Goal: Task Accomplishment & Management: Use online tool/utility

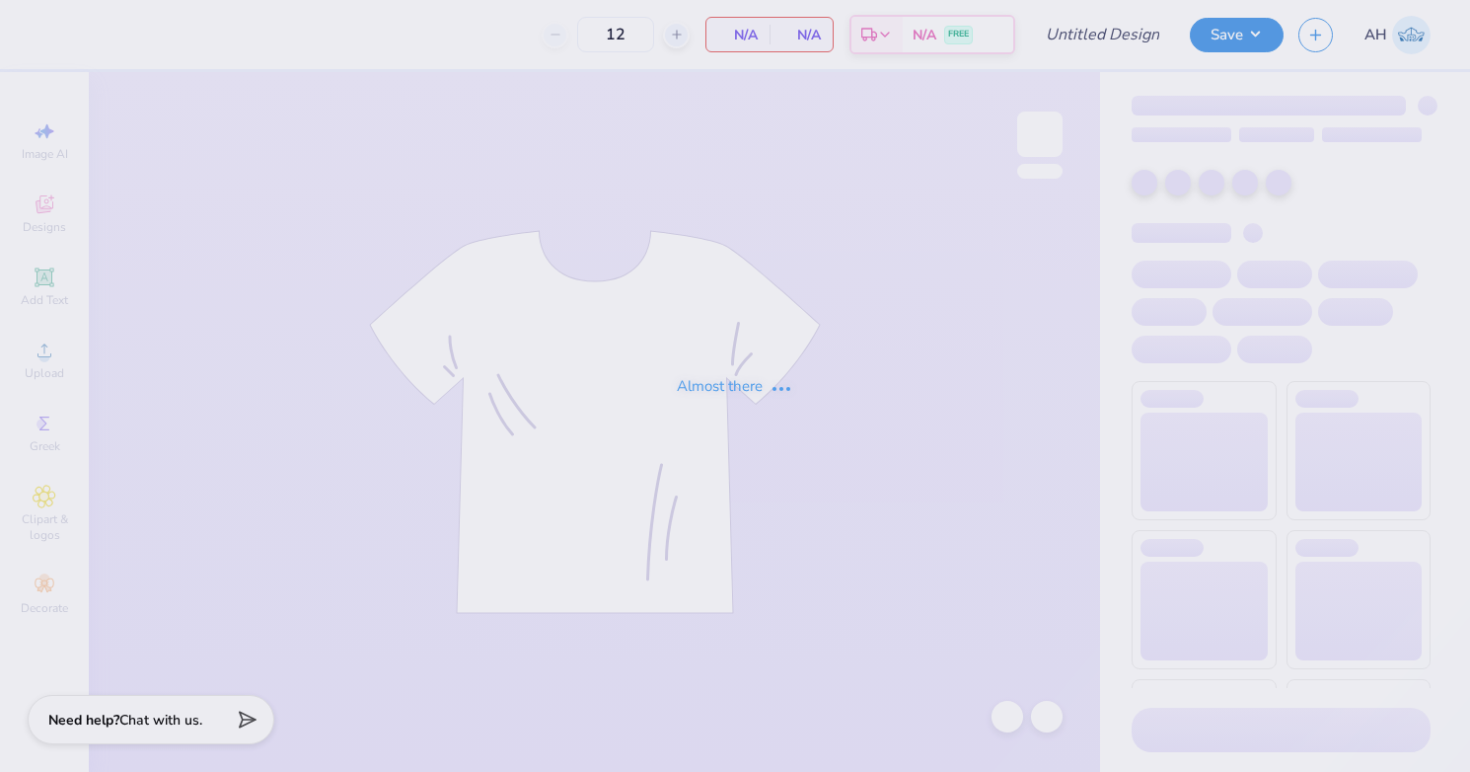
type input "tri delt parents weekend"
type input "150"
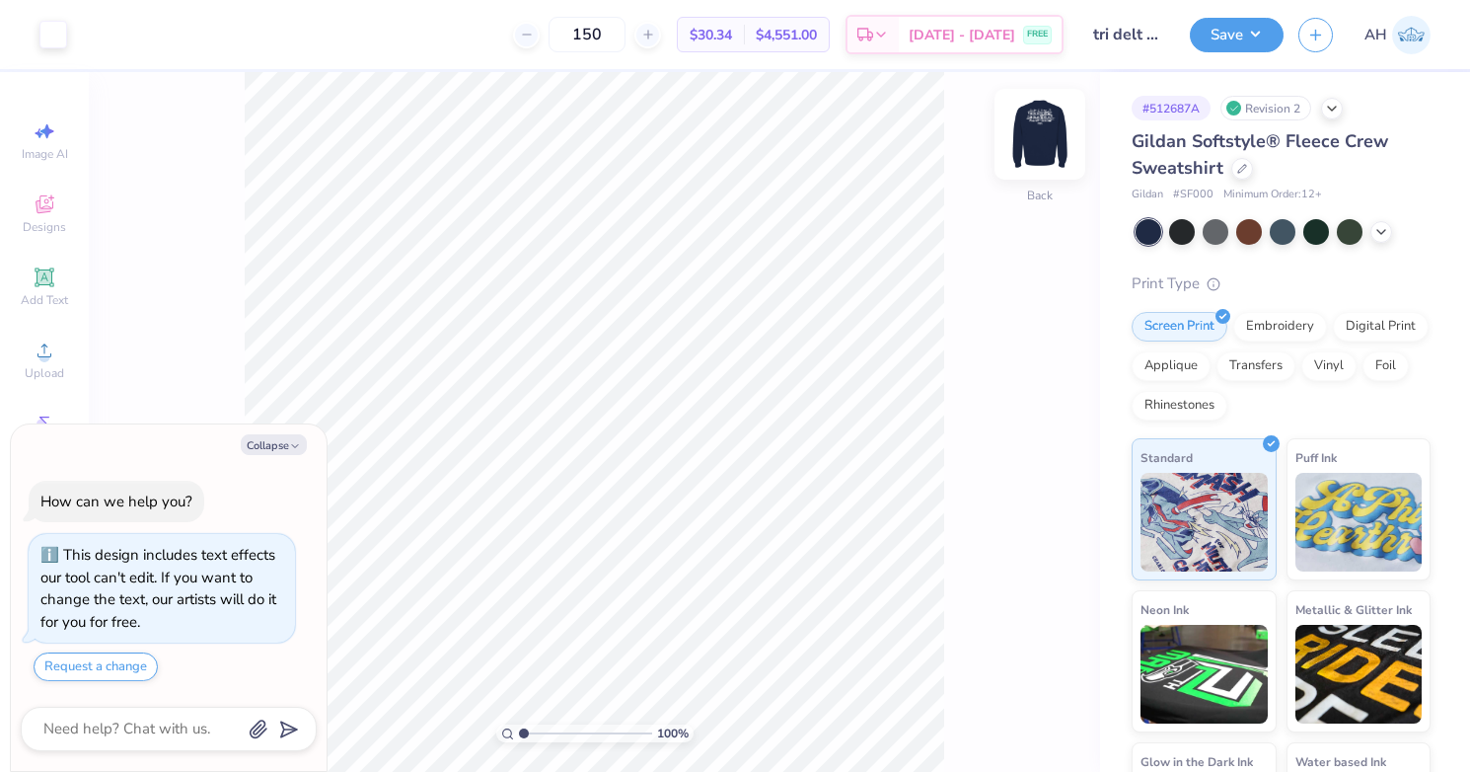
click at [1038, 132] on img at bounding box center [1039, 134] width 79 height 79
type textarea "x"
type input "4.23"
type textarea "x"
type input "11.79"
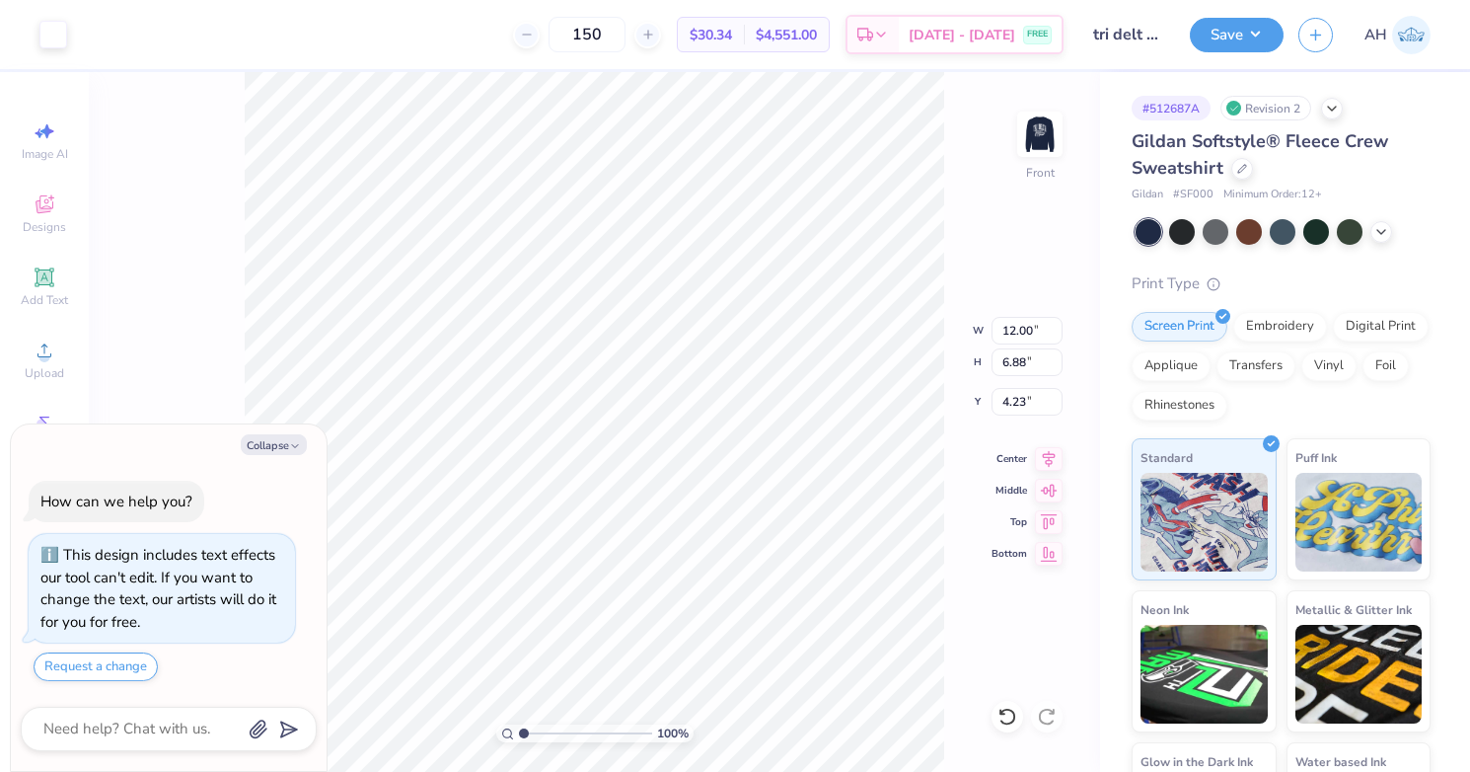
type input "6.76"
type textarea "x"
type input "12.72"
type input "7.29"
type textarea "x"
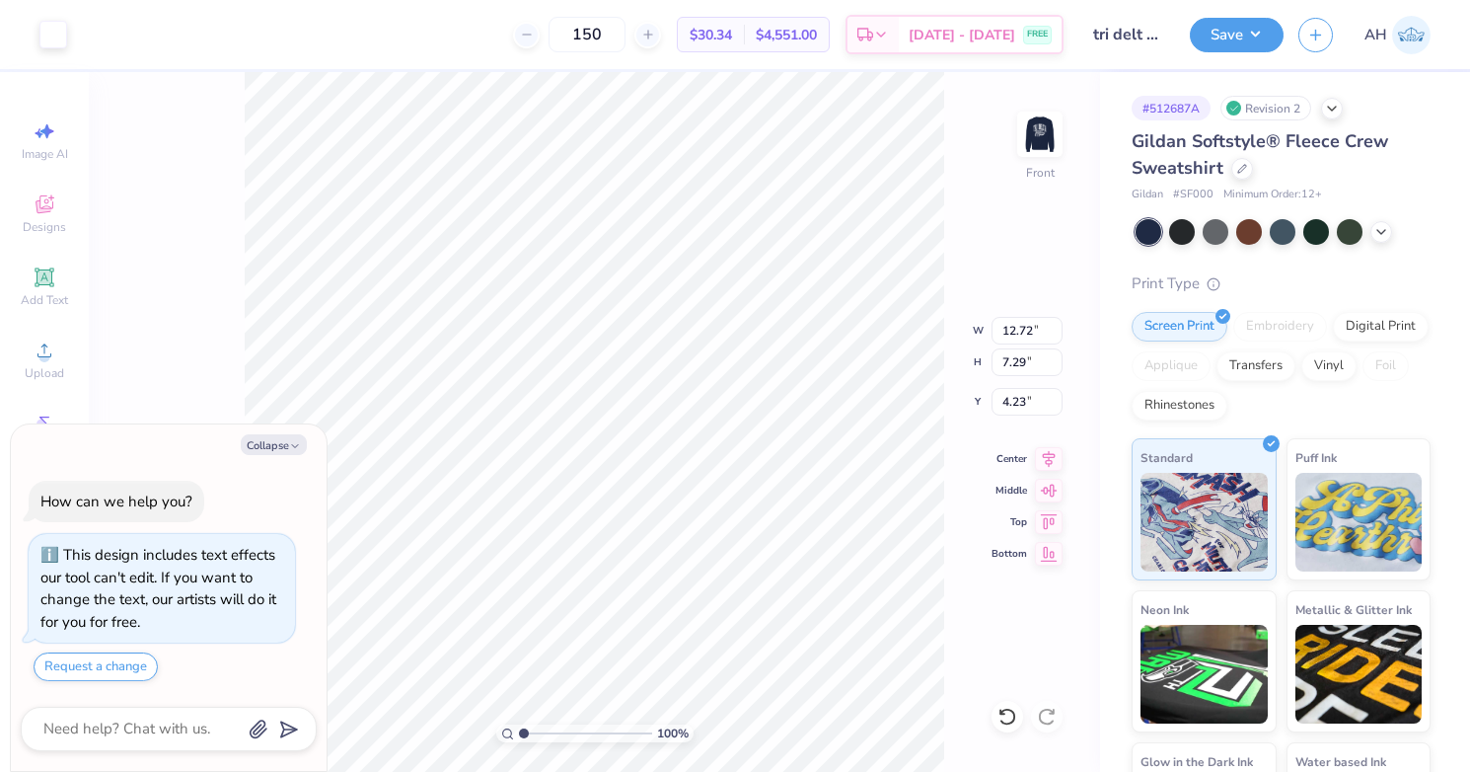
type input "13.73"
type input "7.87"
type textarea "x"
type input "5.04"
click at [1240, 42] on button "Save" at bounding box center [1237, 32] width 94 height 35
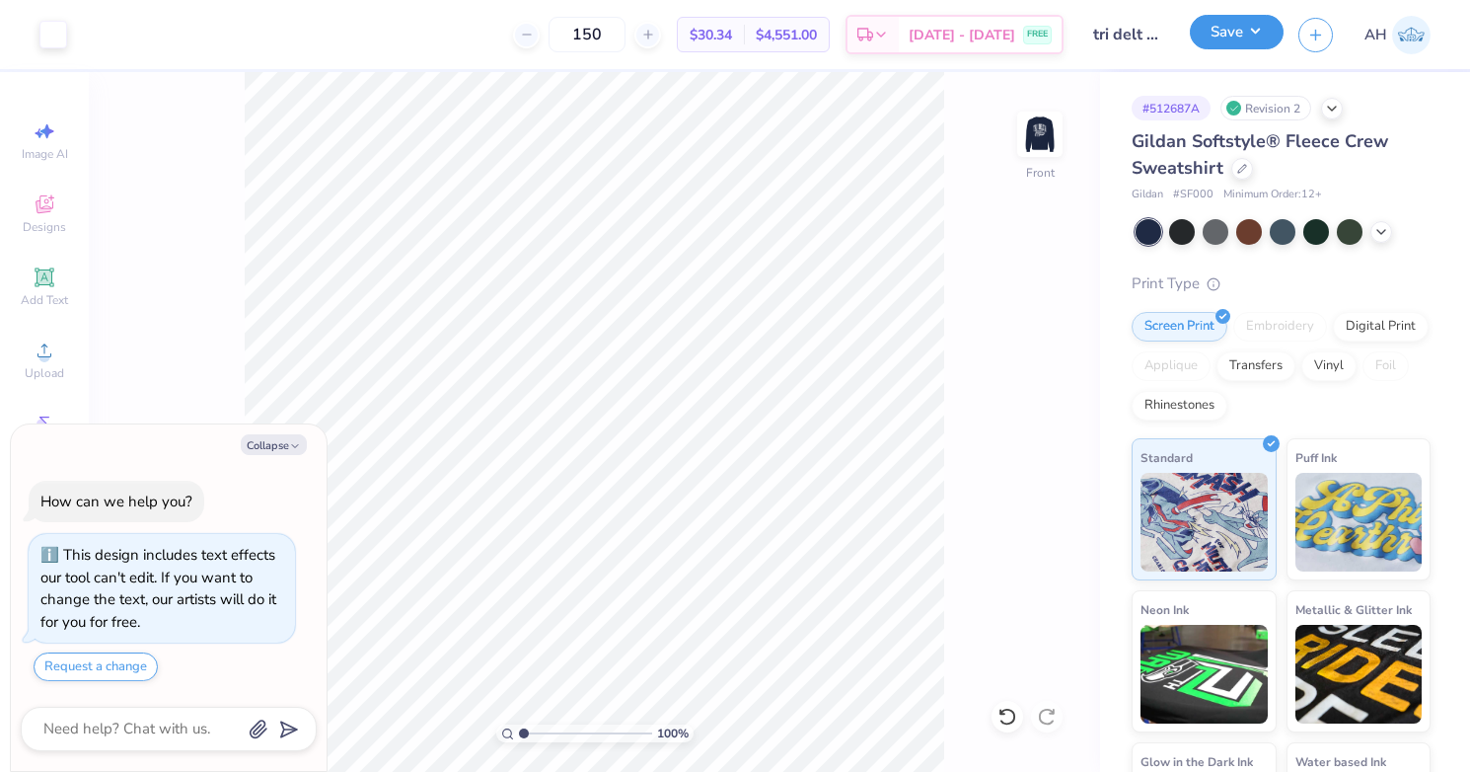
type textarea "x"
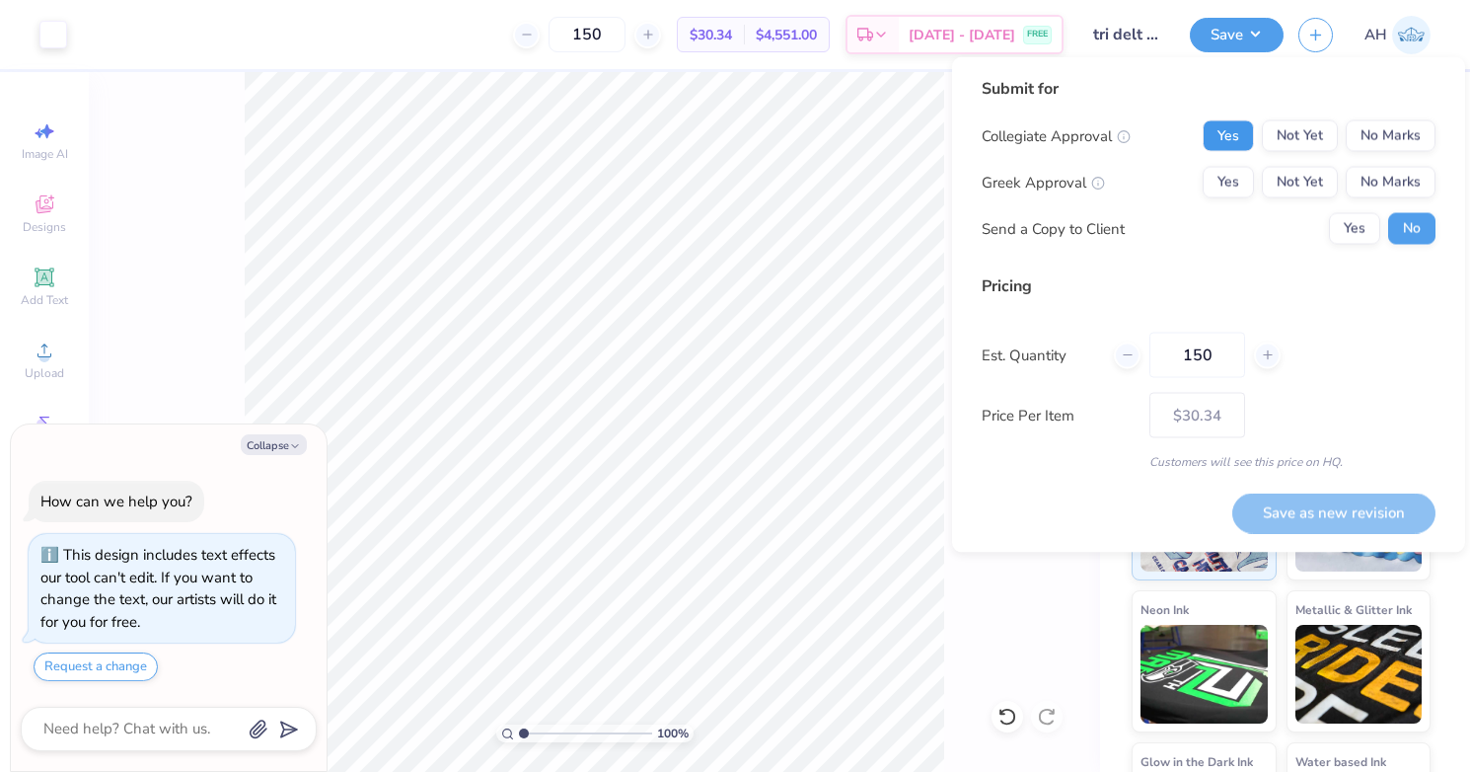
click at [1245, 142] on button "Yes" at bounding box center [1228, 136] width 51 height 32
click at [1237, 177] on button "Yes" at bounding box center [1228, 183] width 51 height 32
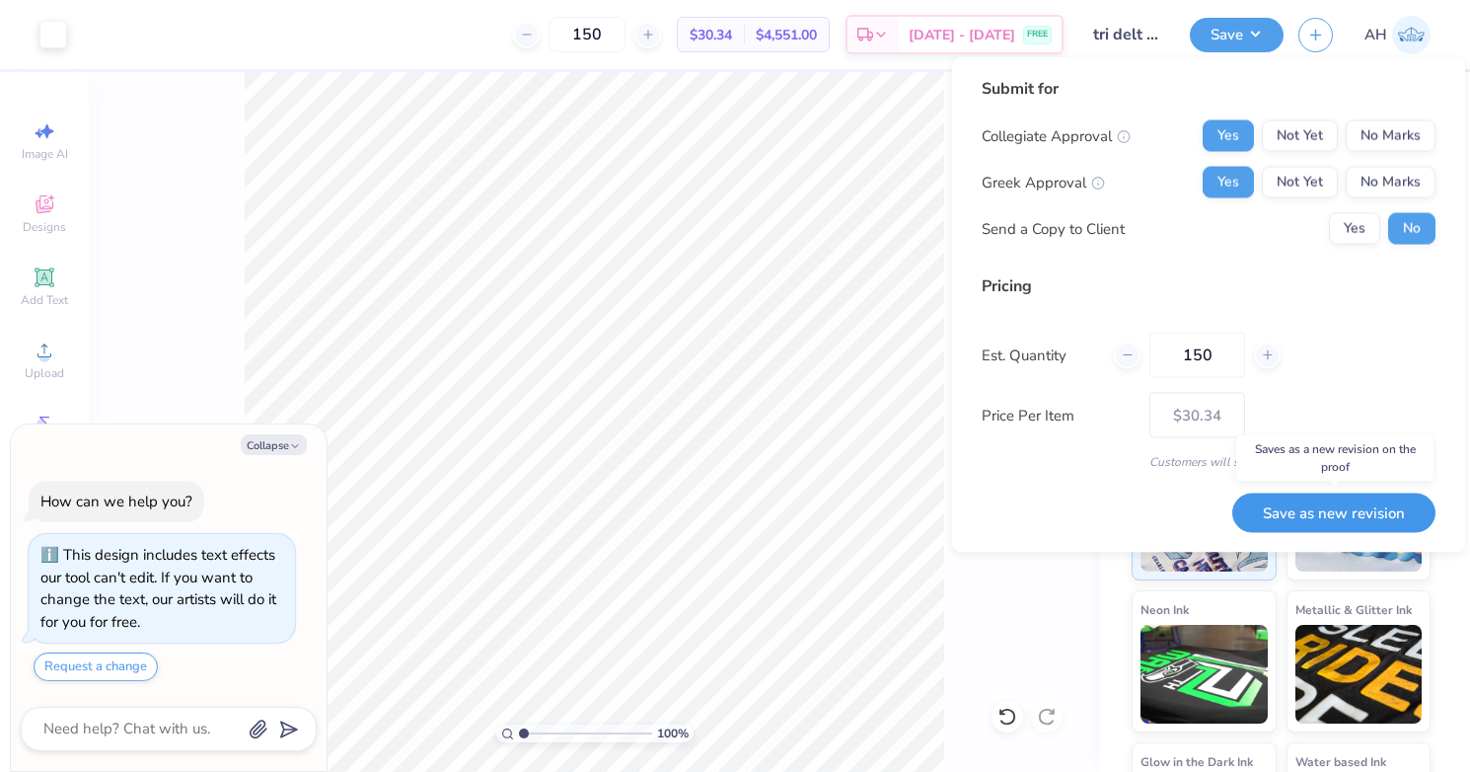
click at [1281, 508] on button "Save as new revision" at bounding box center [1333, 512] width 203 height 40
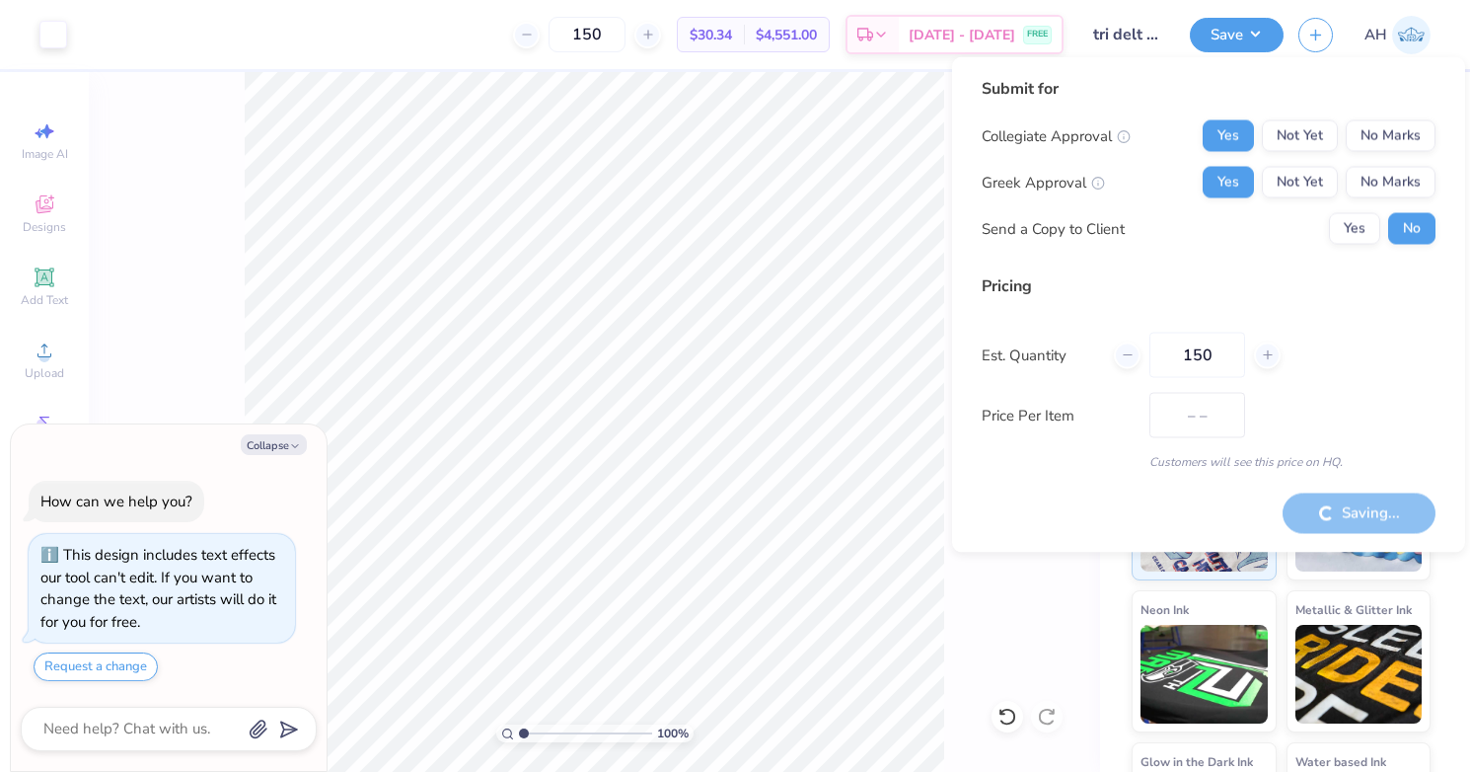
type input "$30.34"
type textarea "x"
type input "– –"
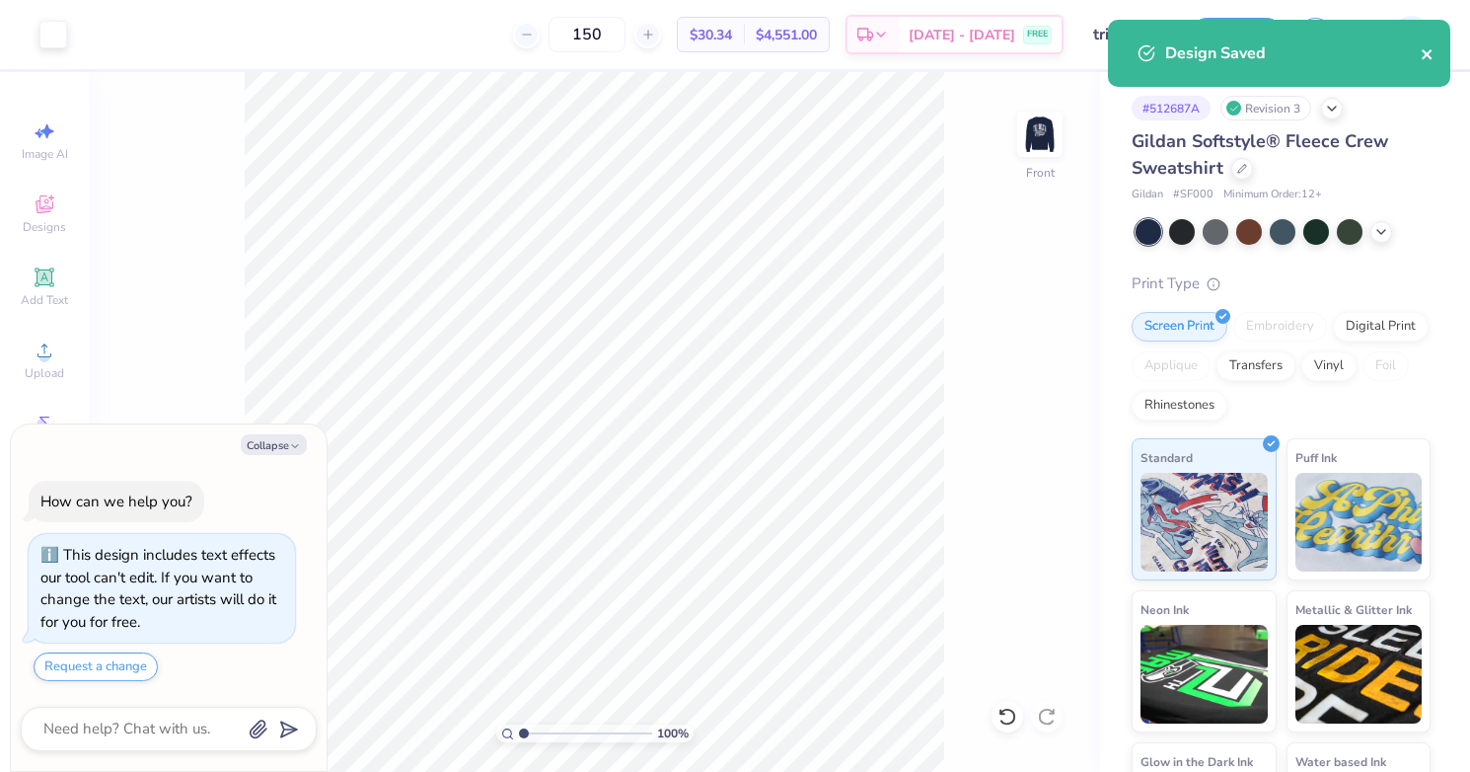
click at [1426, 53] on icon "close" at bounding box center [1427, 54] width 10 height 10
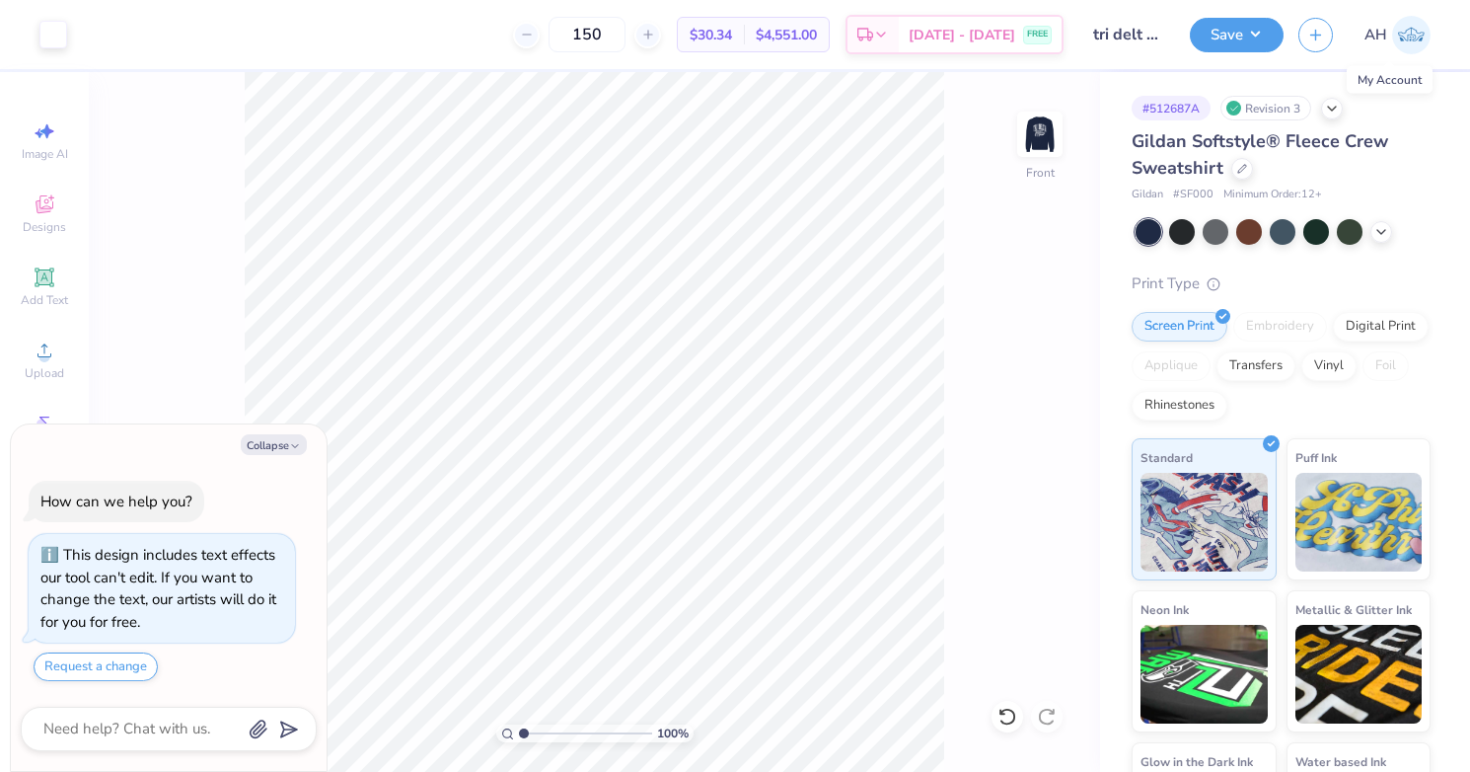
click at [1407, 37] on img at bounding box center [1411, 35] width 38 height 38
